Goal: Task Accomplishment & Management: Manage account settings

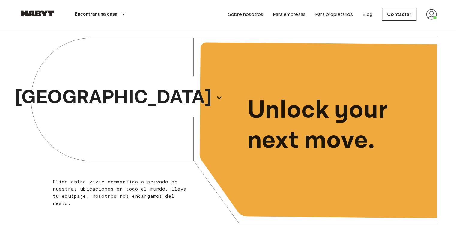
click at [430, 13] on img at bounding box center [431, 14] width 11 height 11
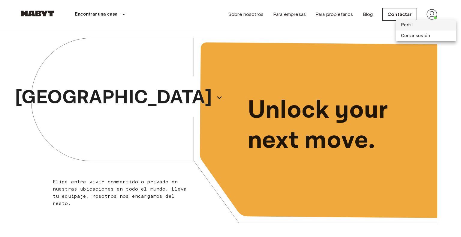
click at [418, 26] on li "Perfil" at bounding box center [426, 25] width 60 height 11
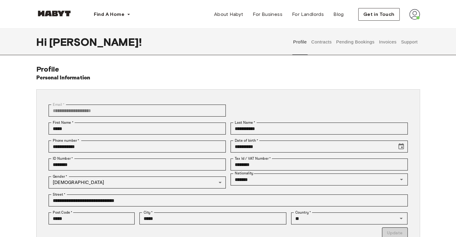
click at [362, 41] on button "Pending Bookings" at bounding box center [356, 42] width 40 height 26
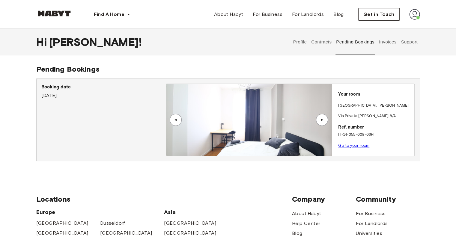
click at [386, 44] on button "Invoices" at bounding box center [387, 42] width 19 height 26
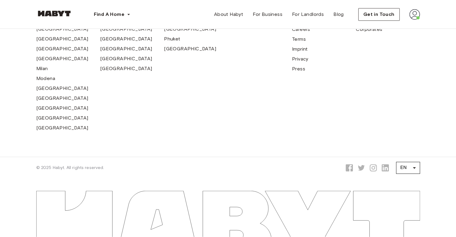
scroll to position [280, 0]
